Goal: Information Seeking & Learning: Learn about a topic

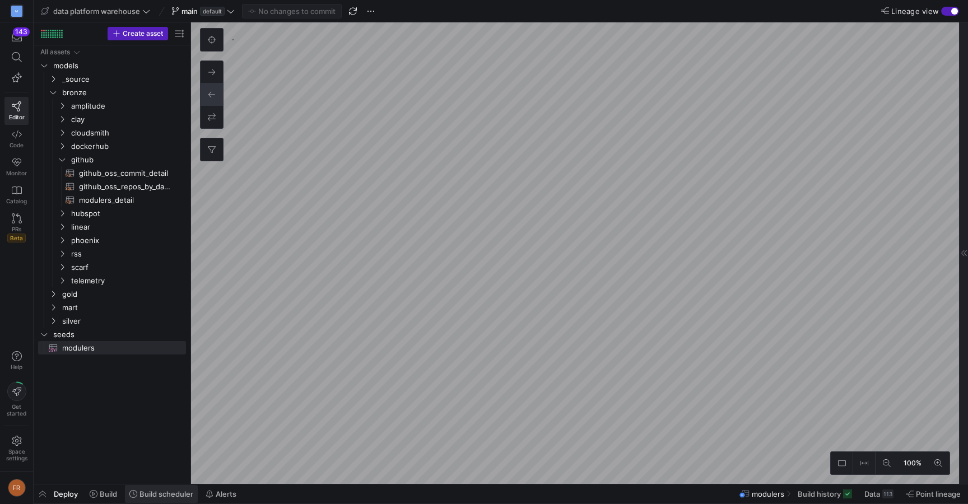
click at [133, 490] on span "Build scheduler" at bounding box center [161, 494] width 64 height 9
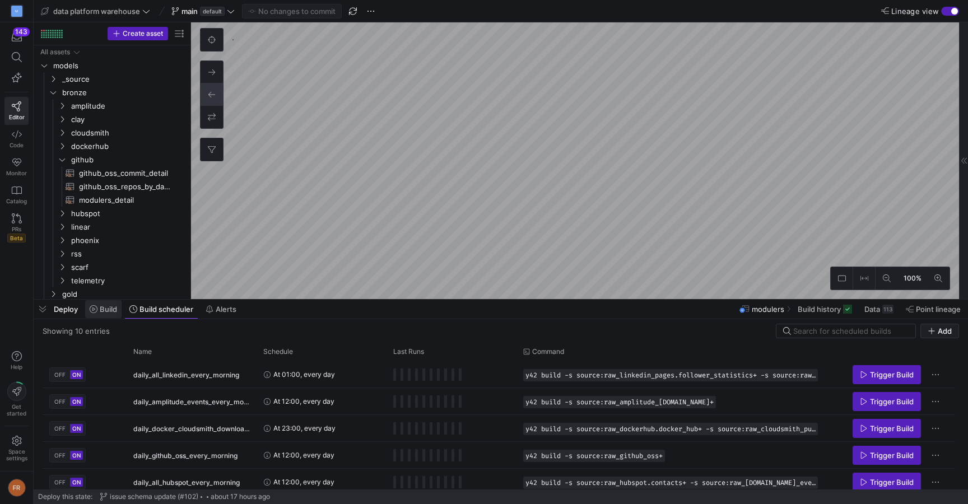
click at [96, 310] on icon at bounding box center [94, 309] width 8 height 8
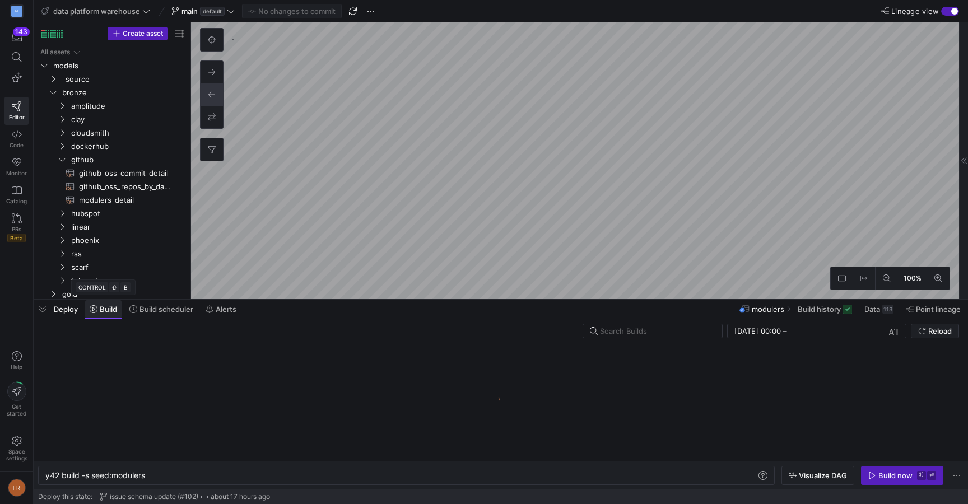
scroll to position [0, 100]
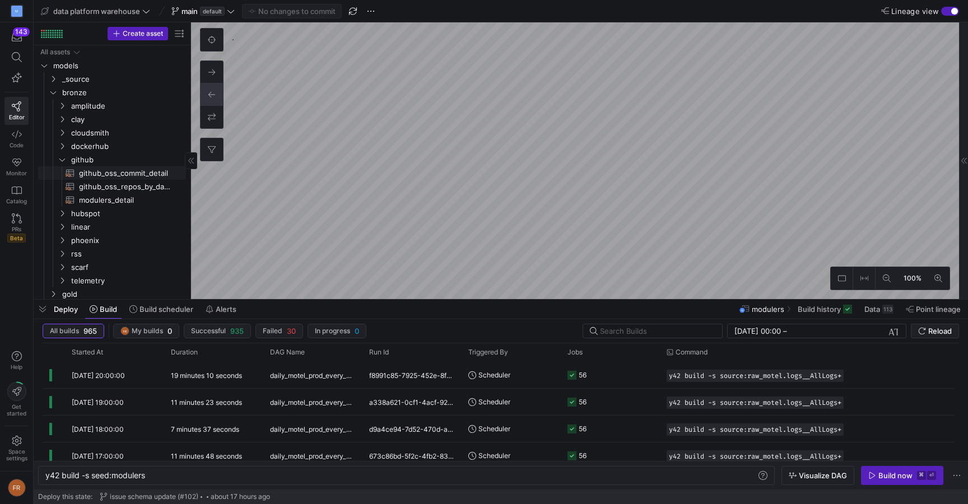
click at [140, 171] on span "github_oss_commit_detail​​​​​​​​​​" at bounding box center [126, 173] width 94 height 13
click at [464, 10] on y42-editor-shell "data platform warehouse main default No changes to commit Lineage view Create a…" at bounding box center [501, 149] width 935 height 299
type textarea "y42 build"
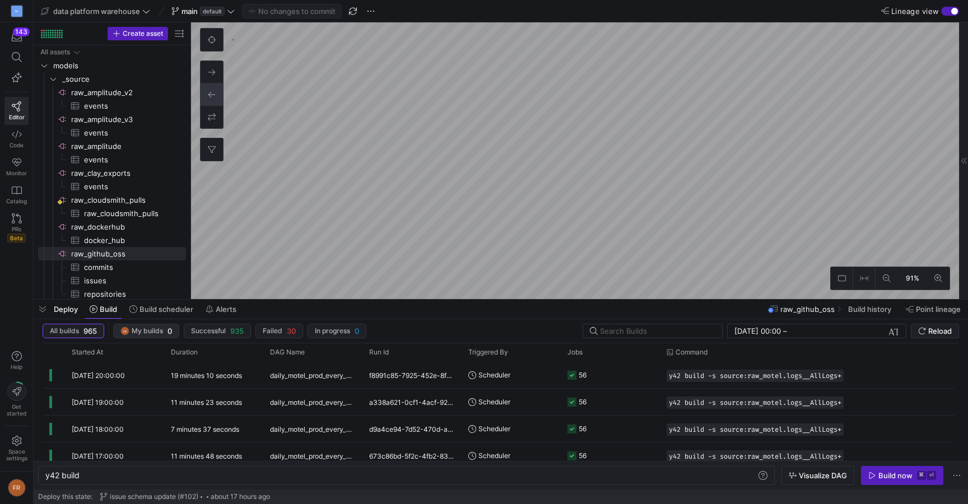
checkbox input "false"
type textarea "y42 build -s source:raw_github_oss.issues"
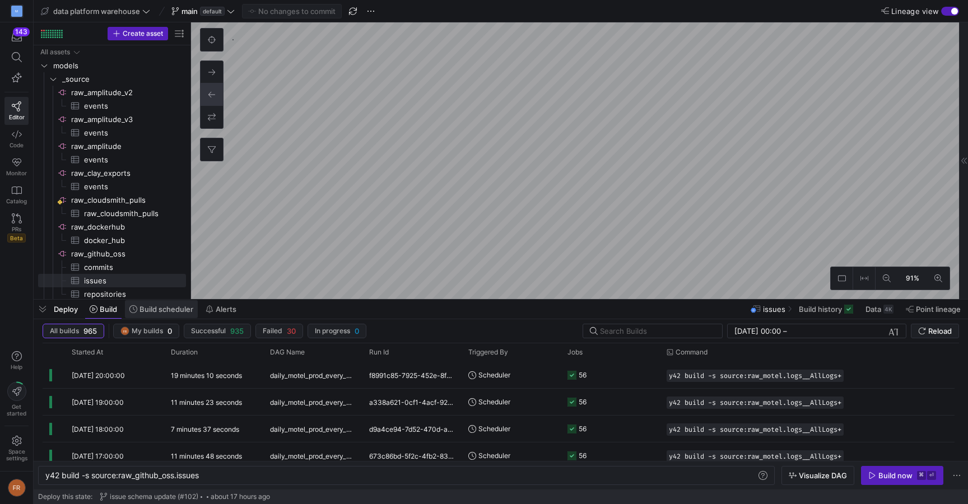
click at [170, 314] on span at bounding box center [161, 309] width 73 height 18
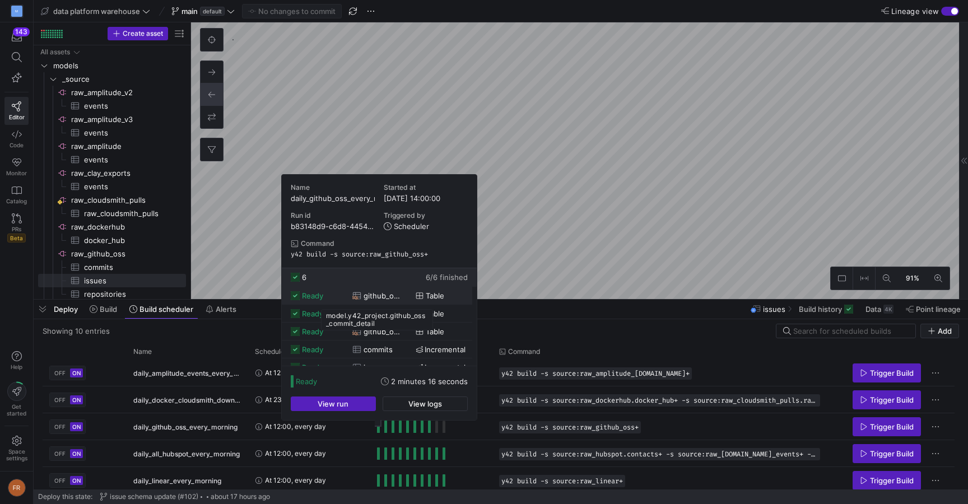
scroll to position [29, 0]
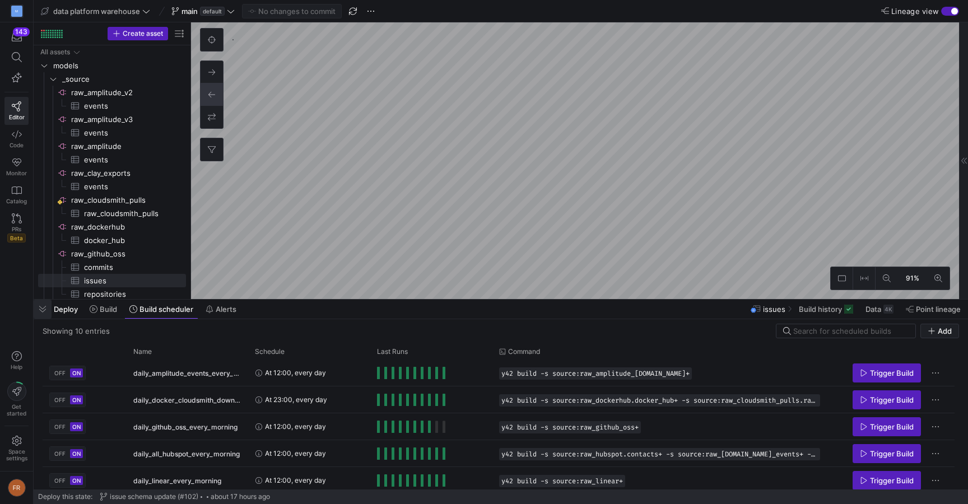
click at [44, 310] on span "button" at bounding box center [43, 309] width 18 height 19
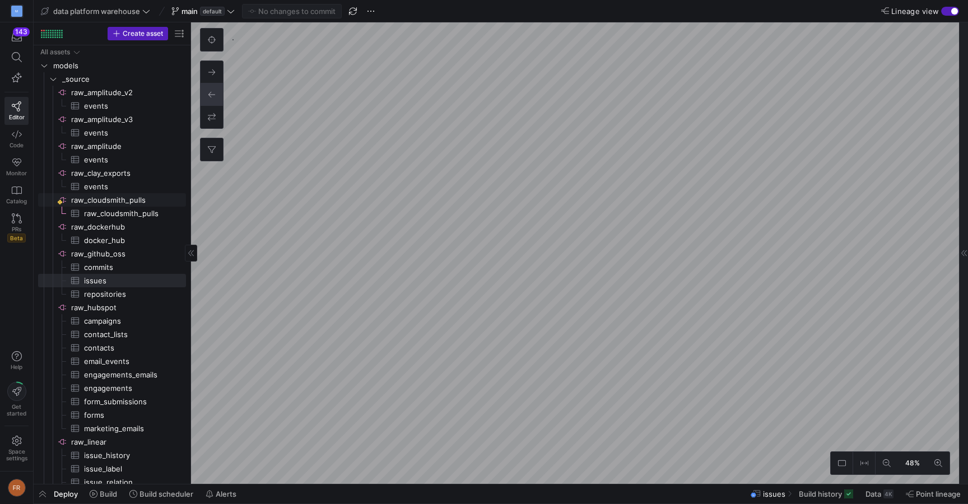
click at [89, 202] on span "raw_cloudsmith_pulls​​​​​​​​" at bounding box center [127, 200] width 113 height 13
click at [935, 15] on span "Lineage view" at bounding box center [916, 11] width 48 height 9
click at [941, 15] on button "Lineage view" at bounding box center [950, 11] width 18 height 9
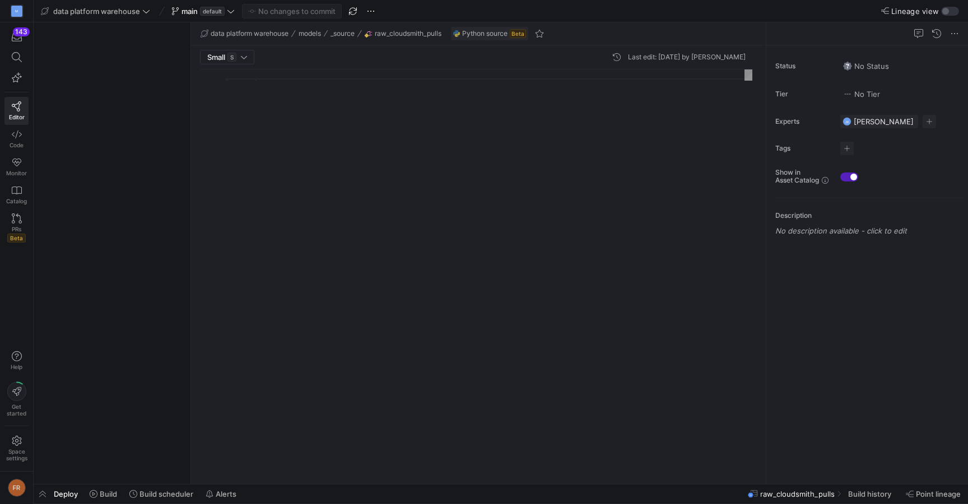
scroll to position [101, 0]
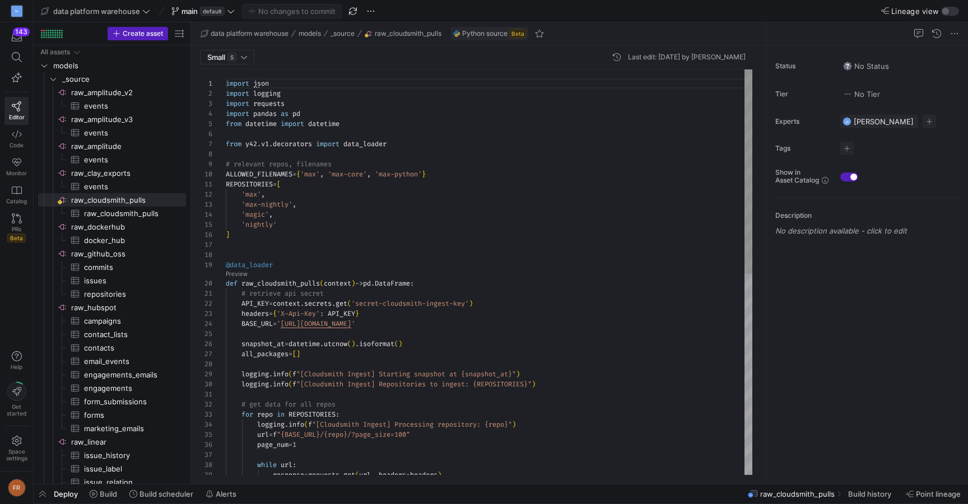
type textarea "REPOSITORIES = [ 'max', 'max-nightly', 'magic', 'nightly' ] @data_loader def ra…"
click at [416, 225] on div "import json import logging import requests import pandas as pd from datetime im…" at bounding box center [489, 471] width 527 height 804
click at [394, 255] on div "import json import logging import requests import pandas as pd from datetime im…" at bounding box center [489, 471] width 527 height 804
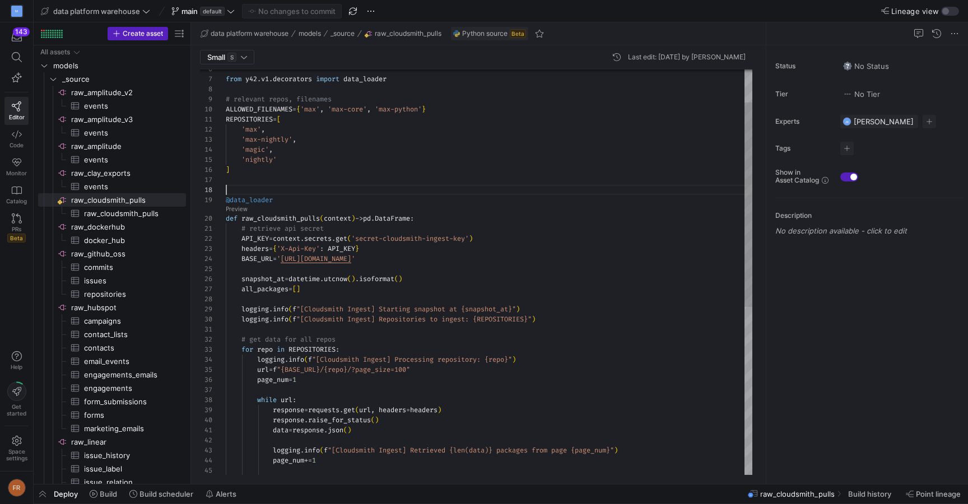
click at [340, 216] on div "while url : response = requests . get ( url , headers = headers ) response . ra…" at bounding box center [489, 406] width 527 height 804
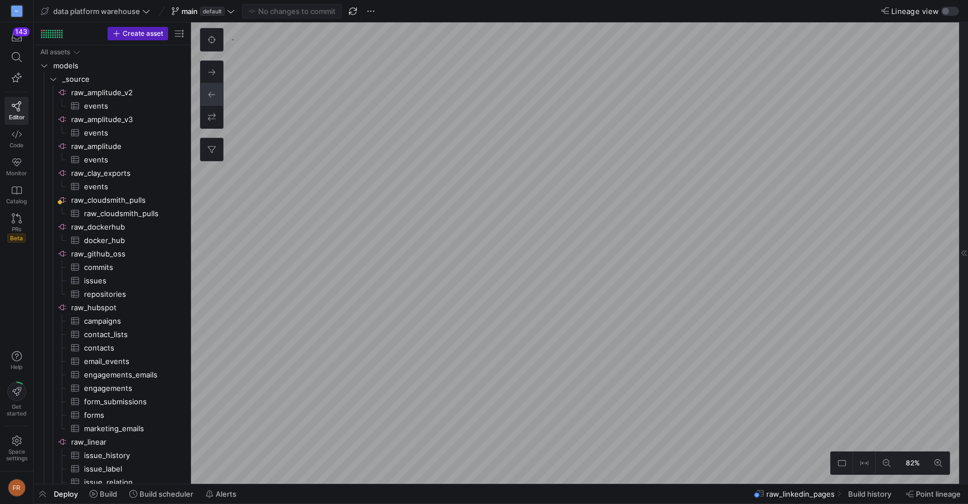
scroll to position [45, 0]
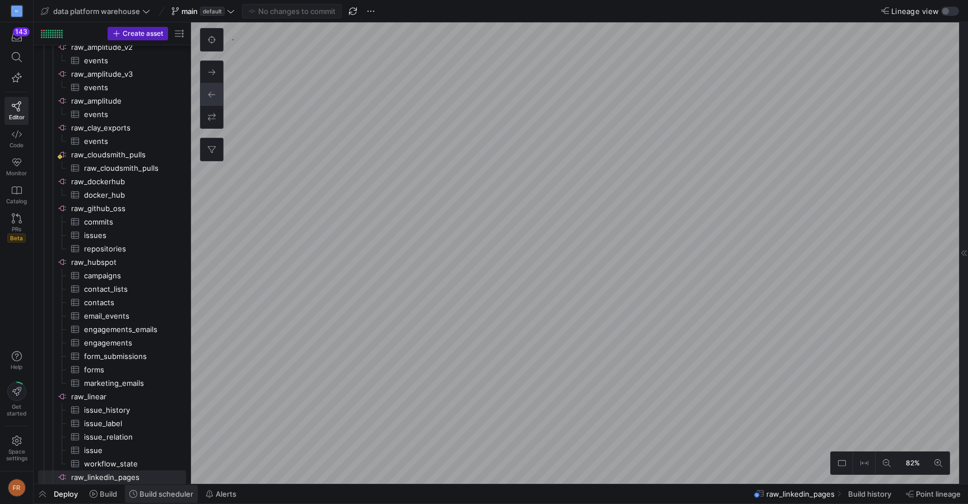
click at [156, 496] on span "Build scheduler" at bounding box center [167, 494] width 54 height 9
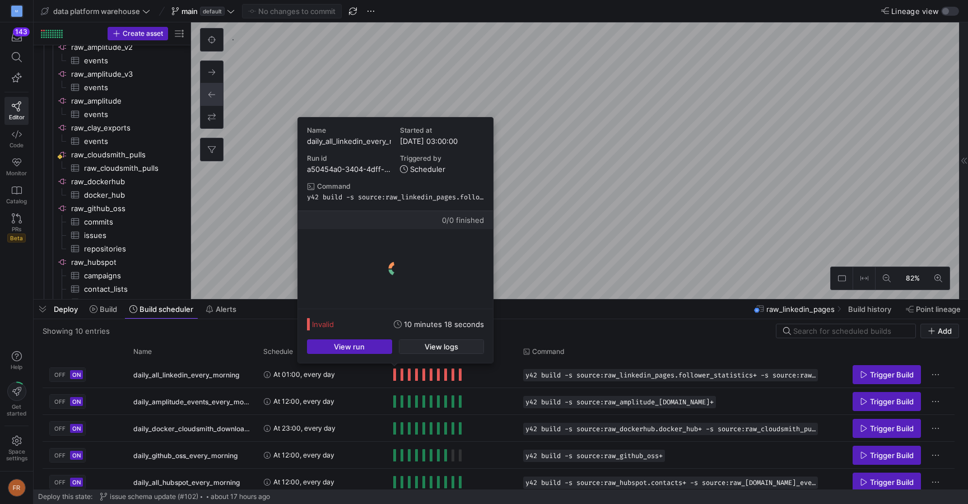
click at [435, 344] on span "View logs" at bounding box center [442, 346] width 34 height 9
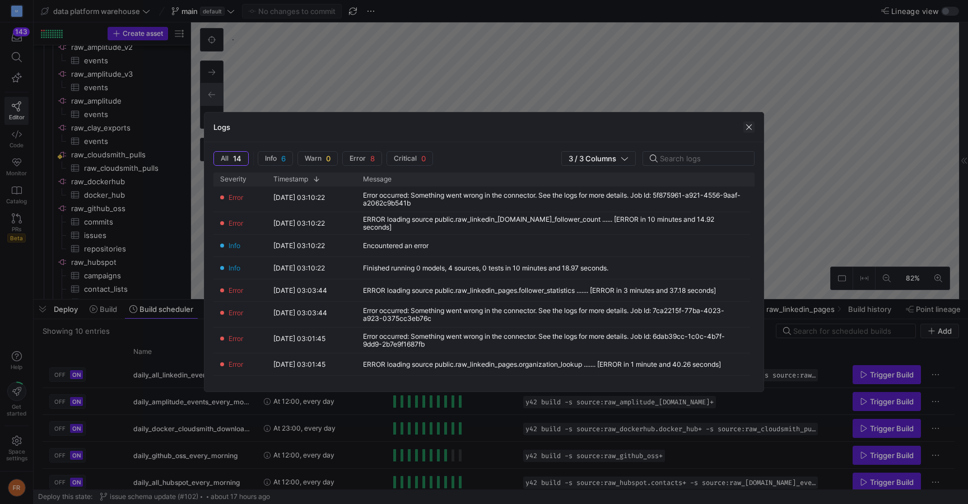
click at [749, 126] on span "button" at bounding box center [749, 127] width 11 height 11
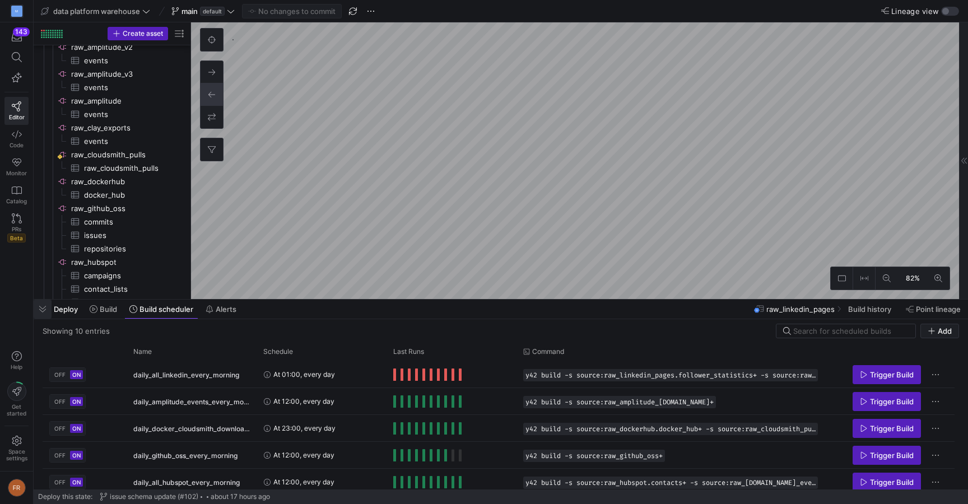
click at [41, 313] on span "button" at bounding box center [43, 309] width 18 height 19
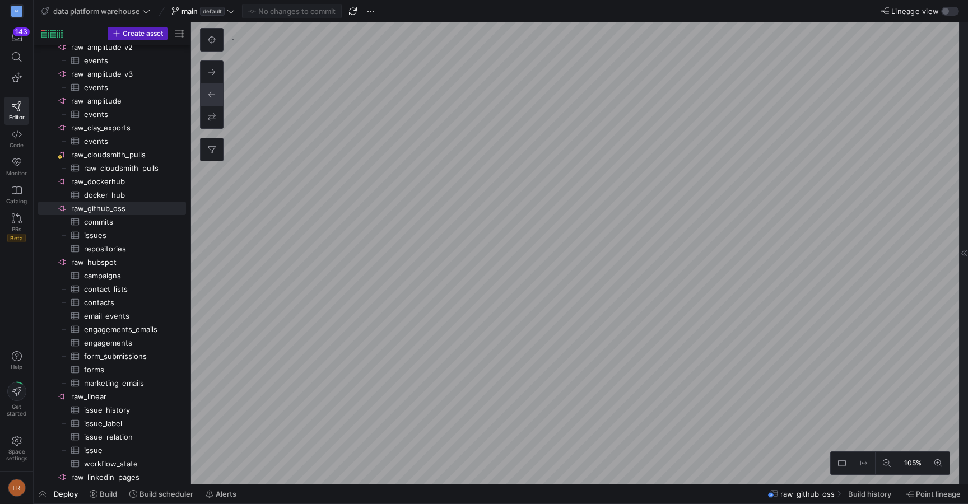
checkbox input "false"
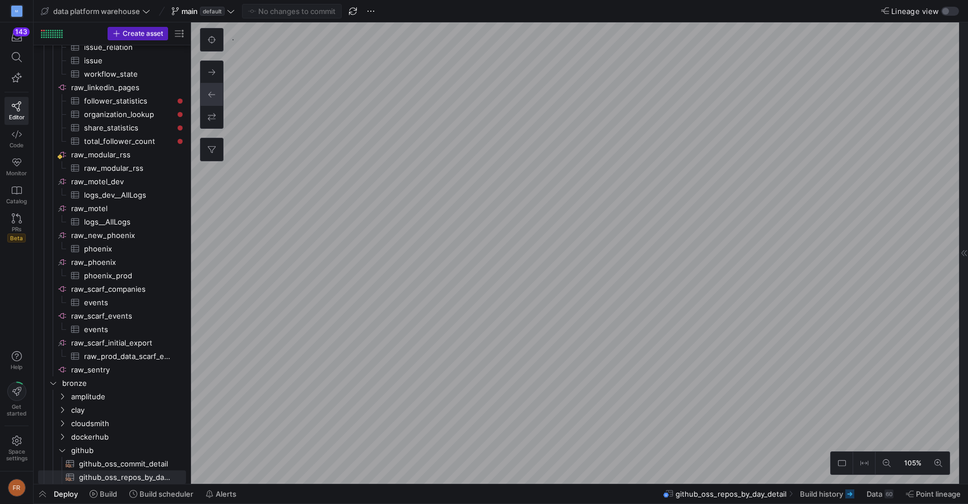
click at [932, 10] on span "Lineage view" at bounding box center [916, 11] width 48 height 9
click at [941, 10] on button "Lineage view" at bounding box center [950, 11] width 18 height 9
click at [941, 10] on label "Lineage view" at bounding box center [911, 11] width 60 height 9
click at [941, 10] on button "Lineage view" at bounding box center [950, 11] width 18 height 9
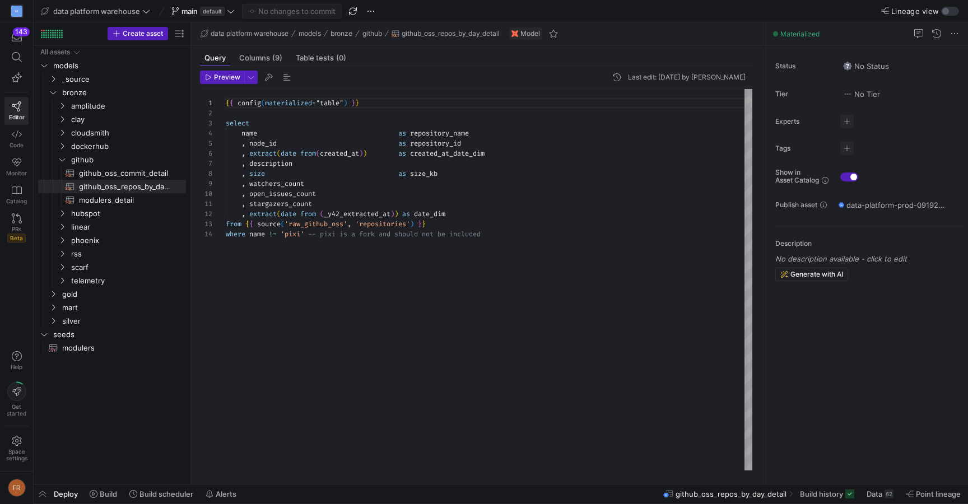
scroll to position [10, 113]
click at [338, 212] on div "{ { config ( materialized = "table" ) } } select name as repository_name , node…" at bounding box center [489, 280] width 527 height 382
click at [117, 174] on span "github_oss_commit_detail​​​​​​​​​​" at bounding box center [126, 173] width 94 height 13
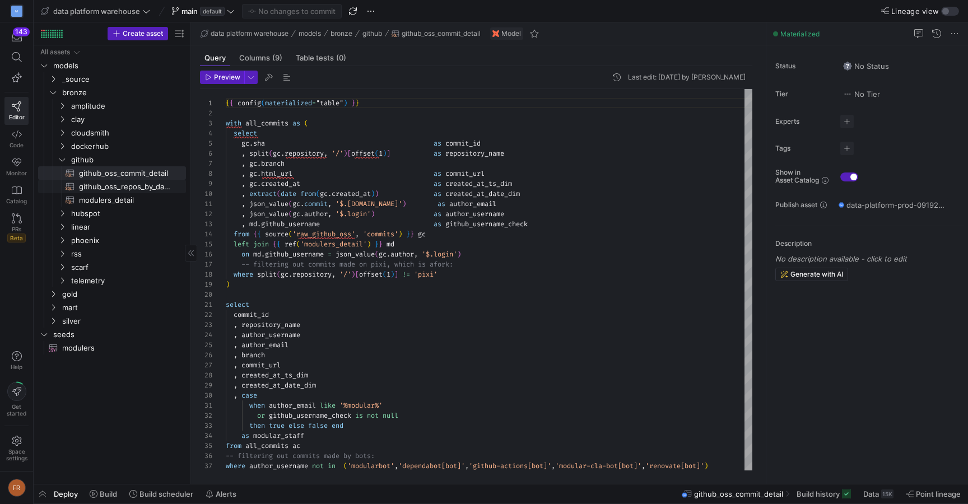
click at [108, 187] on span "github_oss_repos_by_day_detail​​​​​​​​​​" at bounding box center [126, 186] width 94 height 13
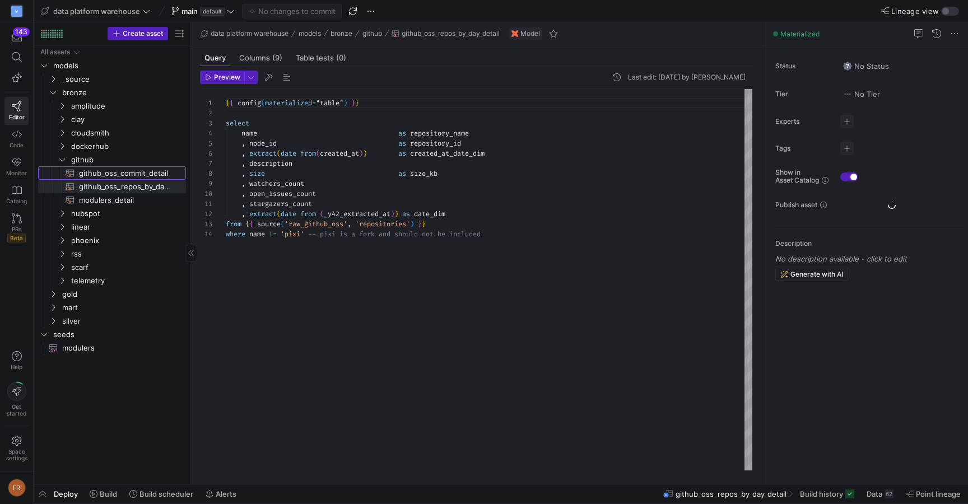
click at [109, 174] on span "github_oss_commit_detail​​​​​​​​​​" at bounding box center [126, 173] width 94 height 13
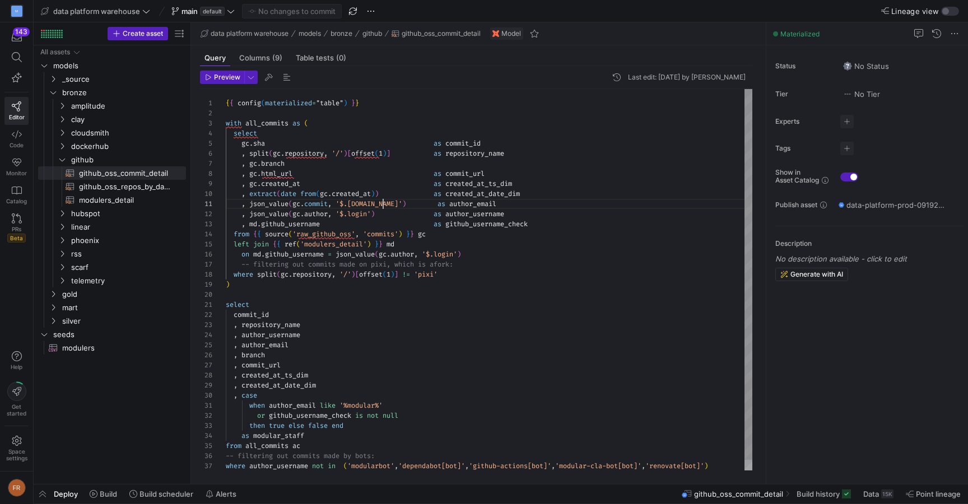
scroll to position [0, 157]
click at [383, 205] on div "{ { config ( materialized = "table" ) } } with all_commits as ( select gc . sha…" at bounding box center [489, 285] width 527 height 392
type textarea "{{ config(materialized="table") }} with all_commits as ( select gc.sha as commi…"
click at [397, 189] on div "{ { config ( materialized = "table" ) } } with all_commits as ( select gc . sha…" at bounding box center [489, 285] width 527 height 392
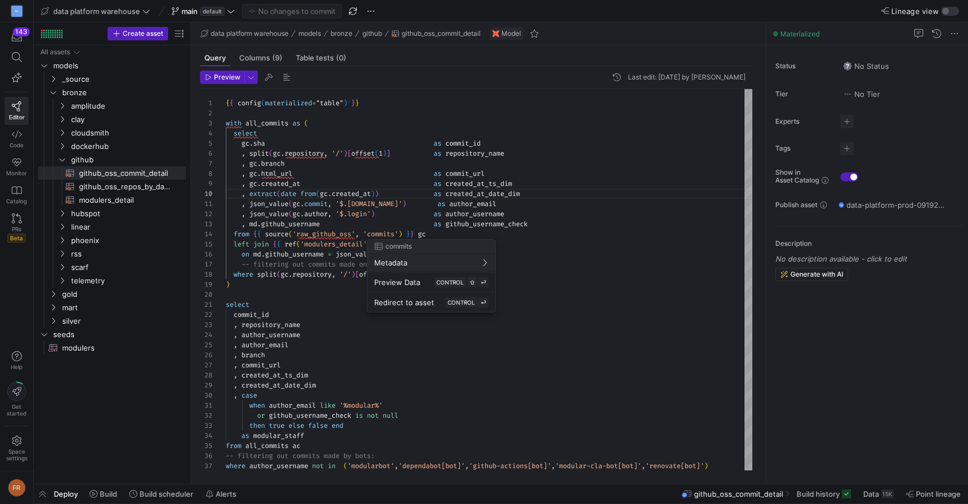
click at [297, 168] on div at bounding box center [484, 252] width 968 height 504
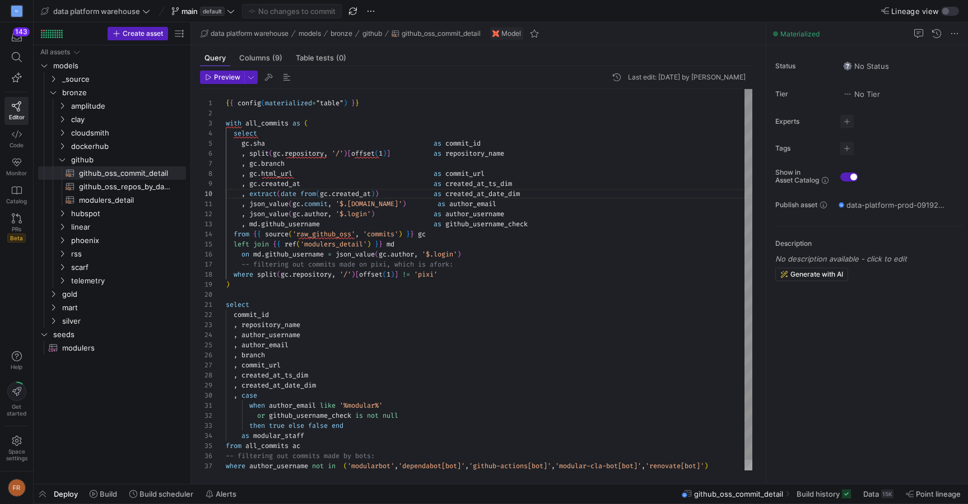
click at [294, 187] on div "{ { config ( materialized = "table" ) } } with all_commits as ( select gc . sha…" at bounding box center [489, 285] width 527 height 392
click at [294, 154] on div "{ { config ( materialized = "table" ) } } with all_commits as ( select gc . sha…" at bounding box center [489, 285] width 527 height 392
click at [953, 15] on div "button" at bounding box center [950, 11] width 18 height 9
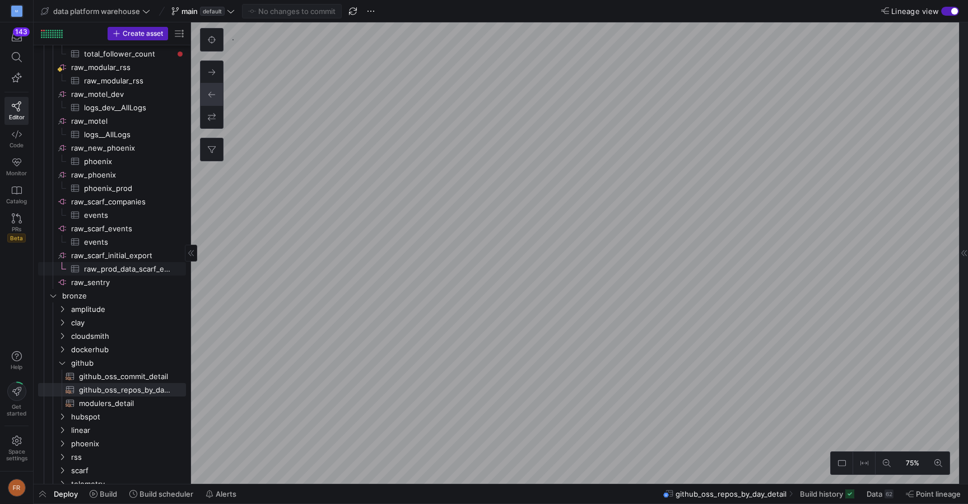
scroll to position [533, 0]
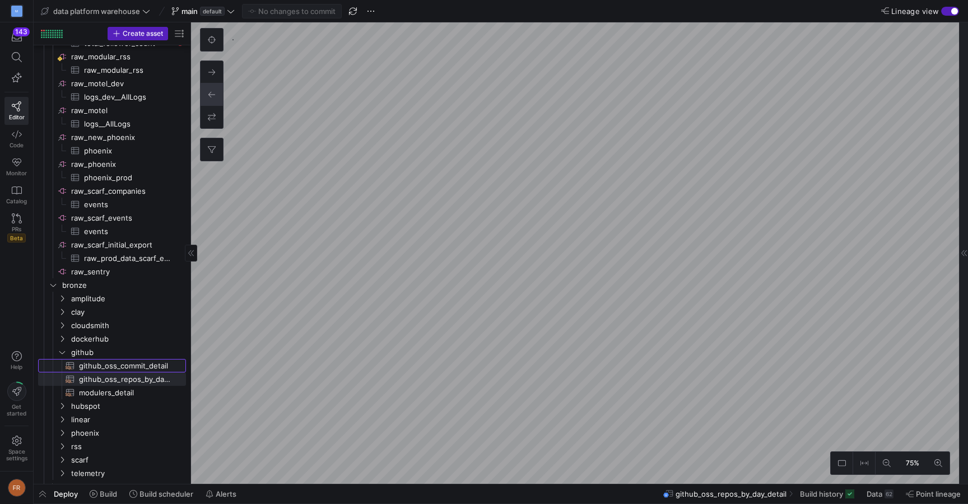
click at [136, 359] on link "github_oss_commit_detail​​​​​​​​​​" at bounding box center [112, 365] width 148 height 13
click at [133, 382] on span "github_oss_repos_by_day_detail​​​​​​​​​​" at bounding box center [126, 379] width 94 height 13
